Goal: Information Seeking & Learning: Learn about a topic

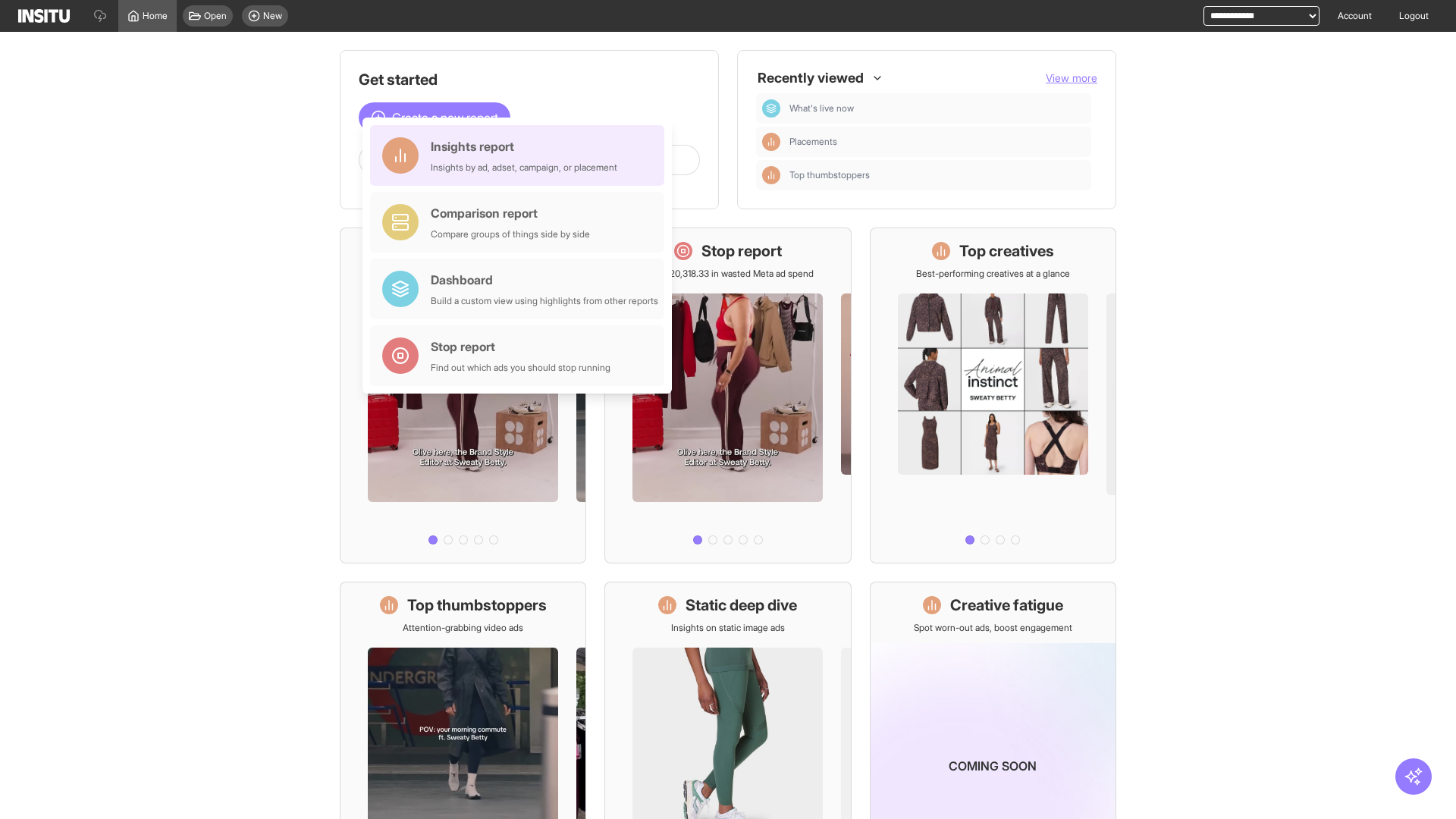
click at [521, 155] on div "Insights report Insights by ad, adset, campaign, or placement" at bounding box center [523, 156] width 187 height 36
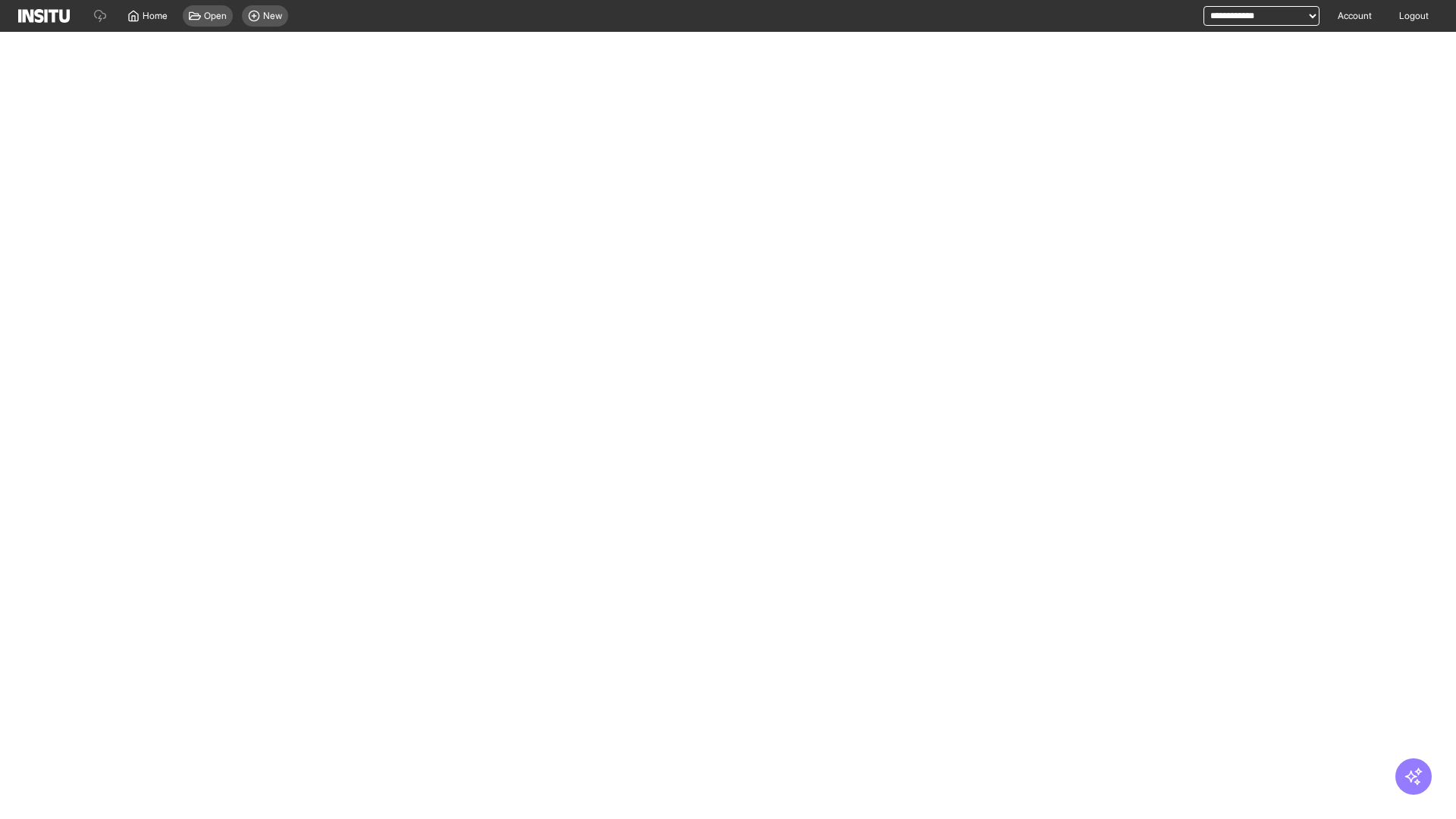
select select "**"
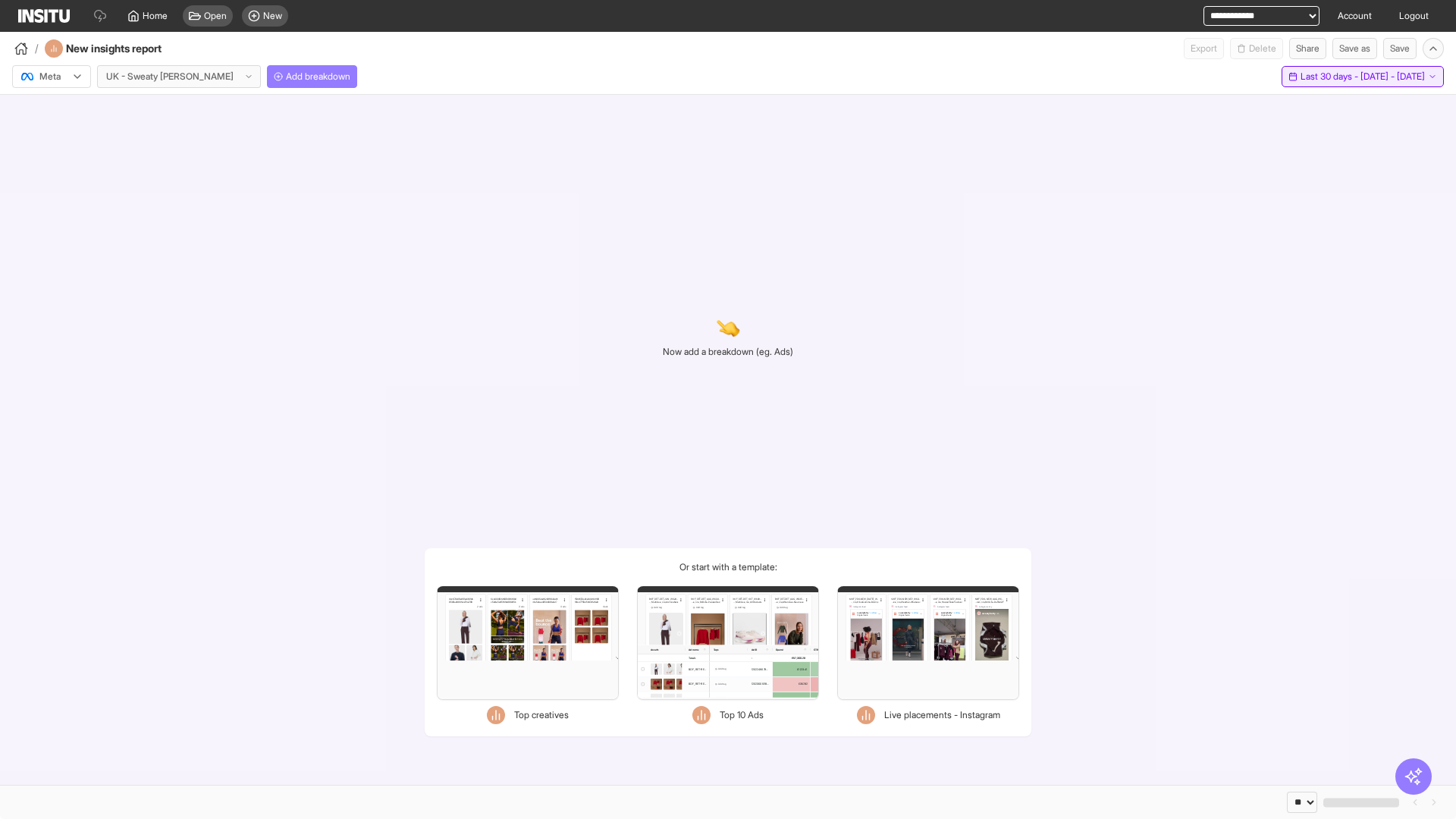
click at [1330, 77] on span "Last 30 days - [DATE] - [DATE]" at bounding box center [1362, 76] width 124 height 12
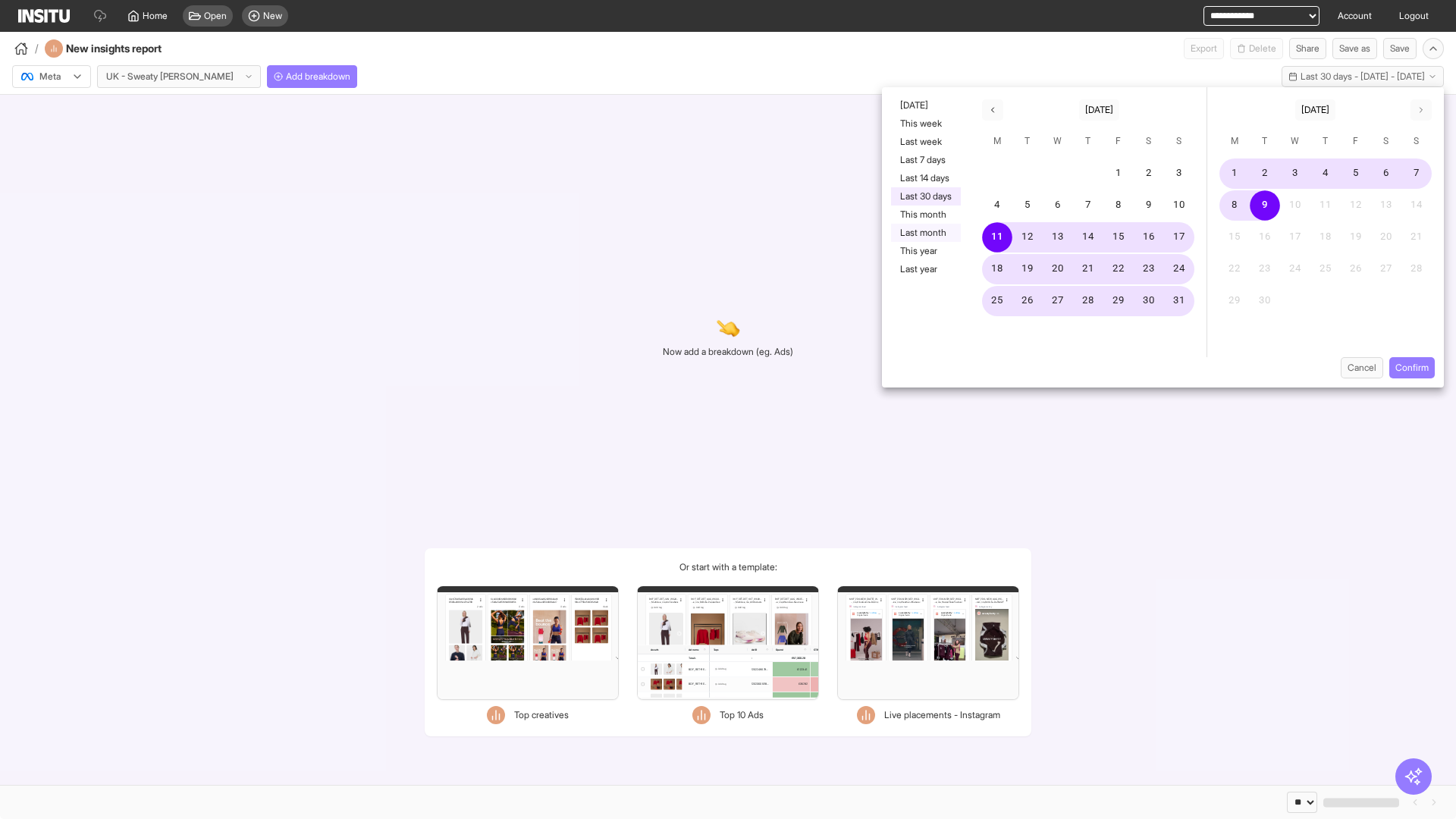
click at [924, 233] on button "Last month" at bounding box center [925, 233] width 70 height 18
